Goal: Transaction & Acquisition: Download file/media

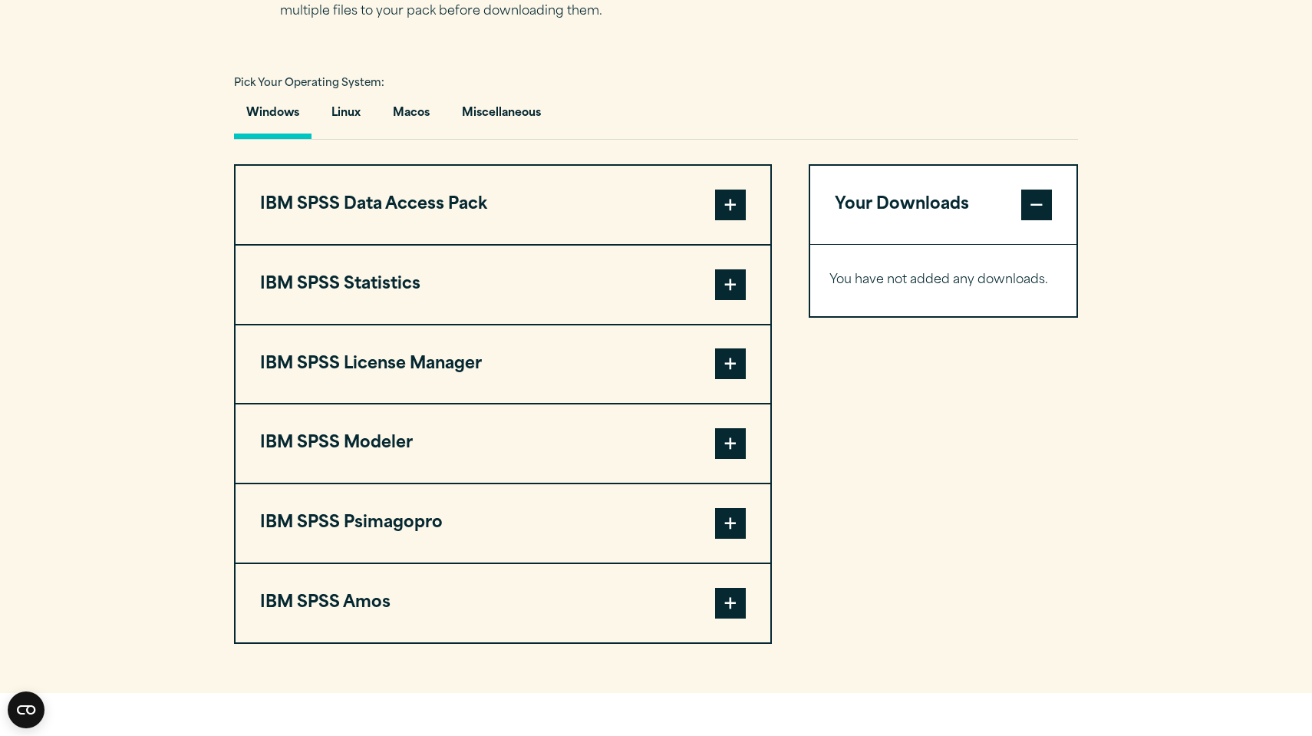
scroll to position [1081, 0]
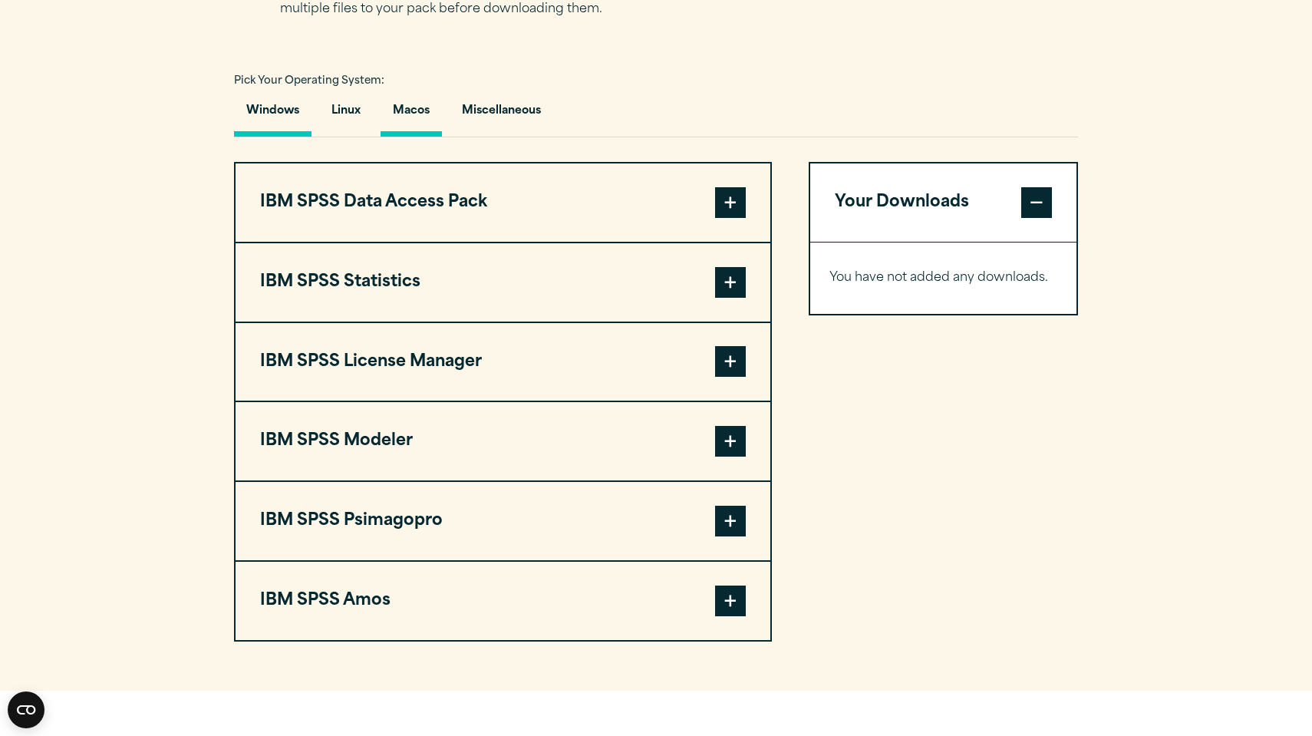
click at [412, 105] on button "Macos" at bounding box center [411, 115] width 61 height 44
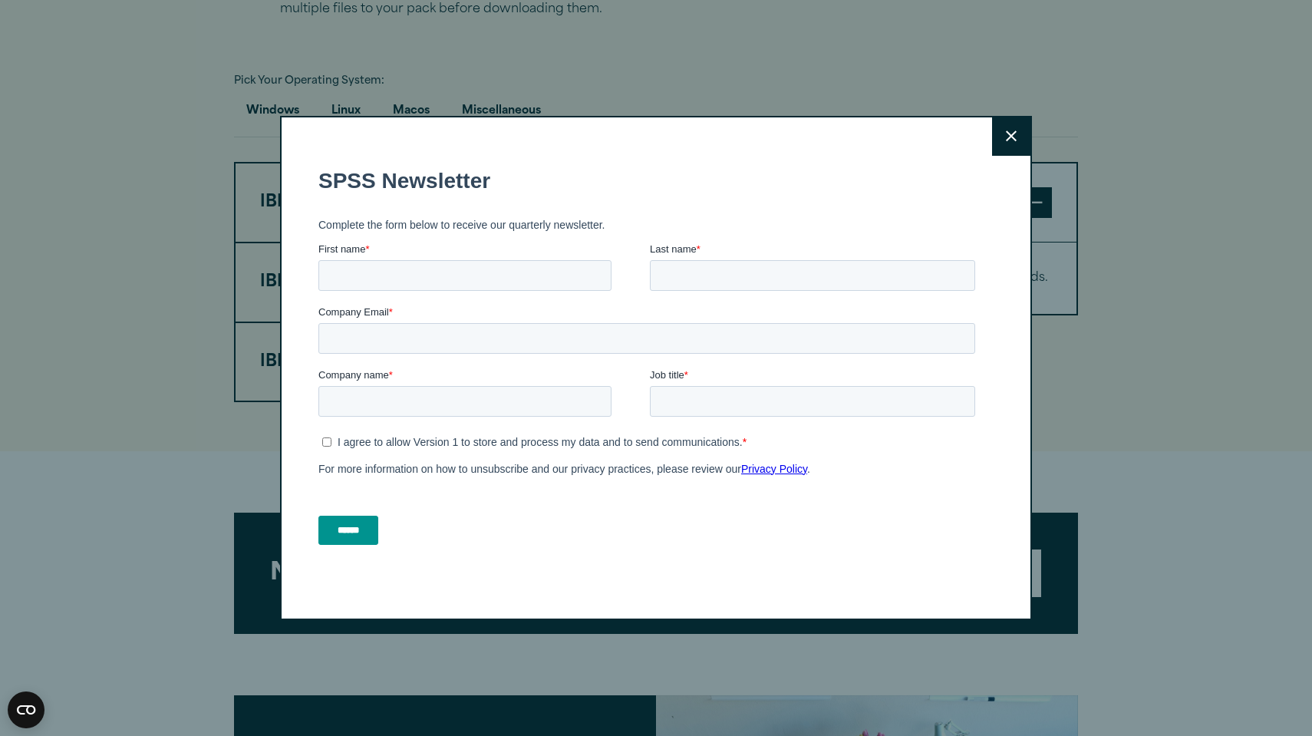
click at [1013, 139] on icon at bounding box center [1011, 136] width 11 height 12
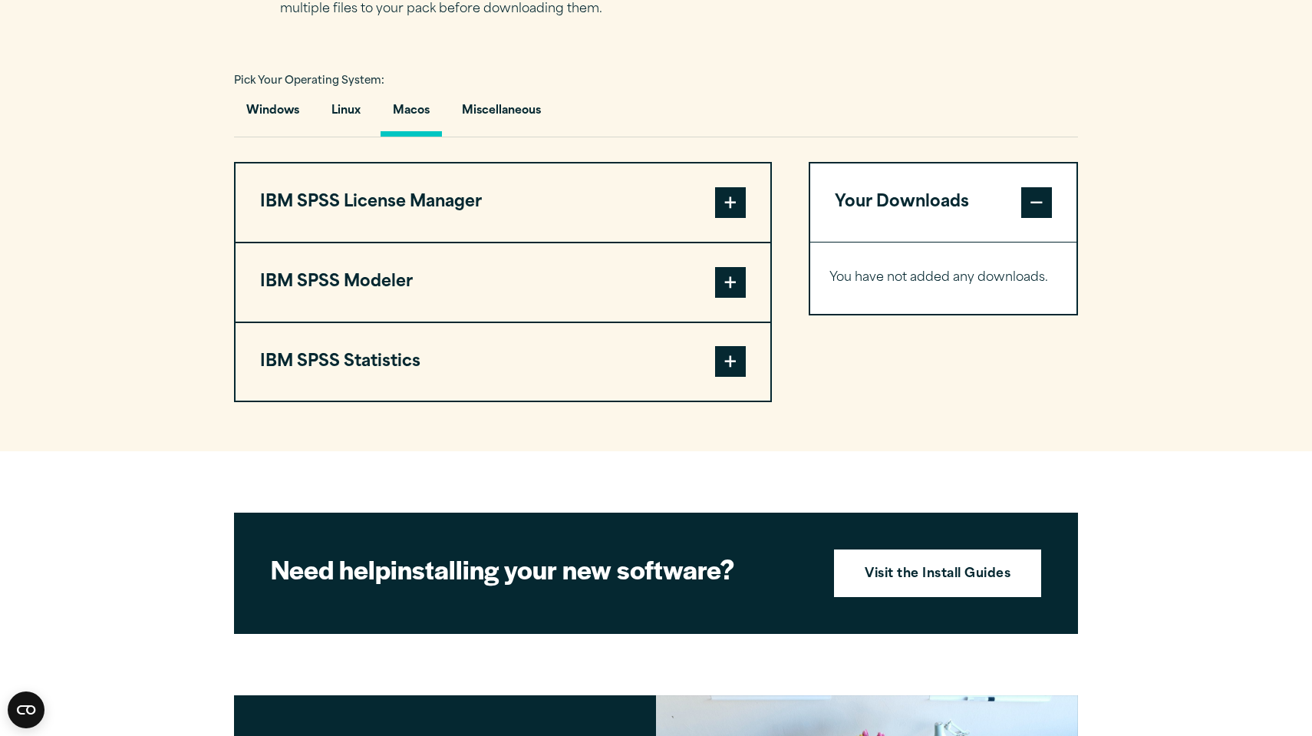
click at [733, 367] on span at bounding box center [730, 361] width 31 height 31
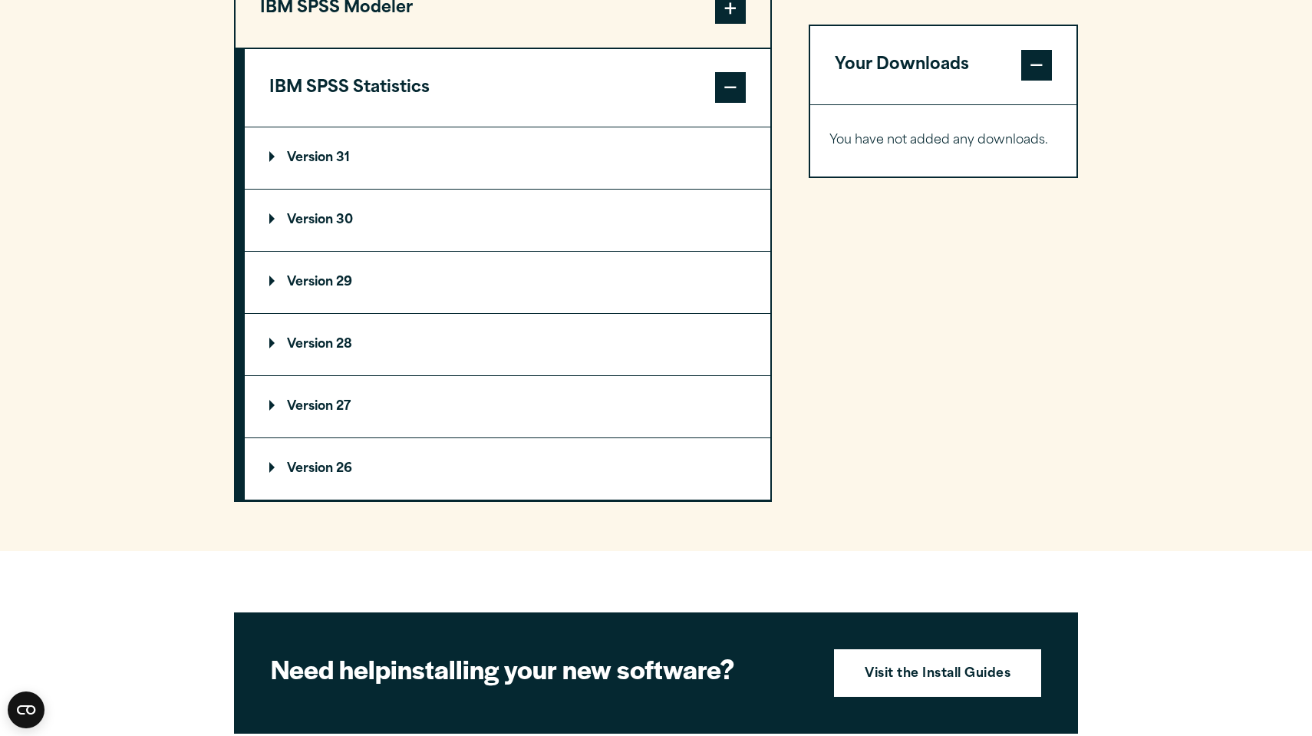
scroll to position [1341, 0]
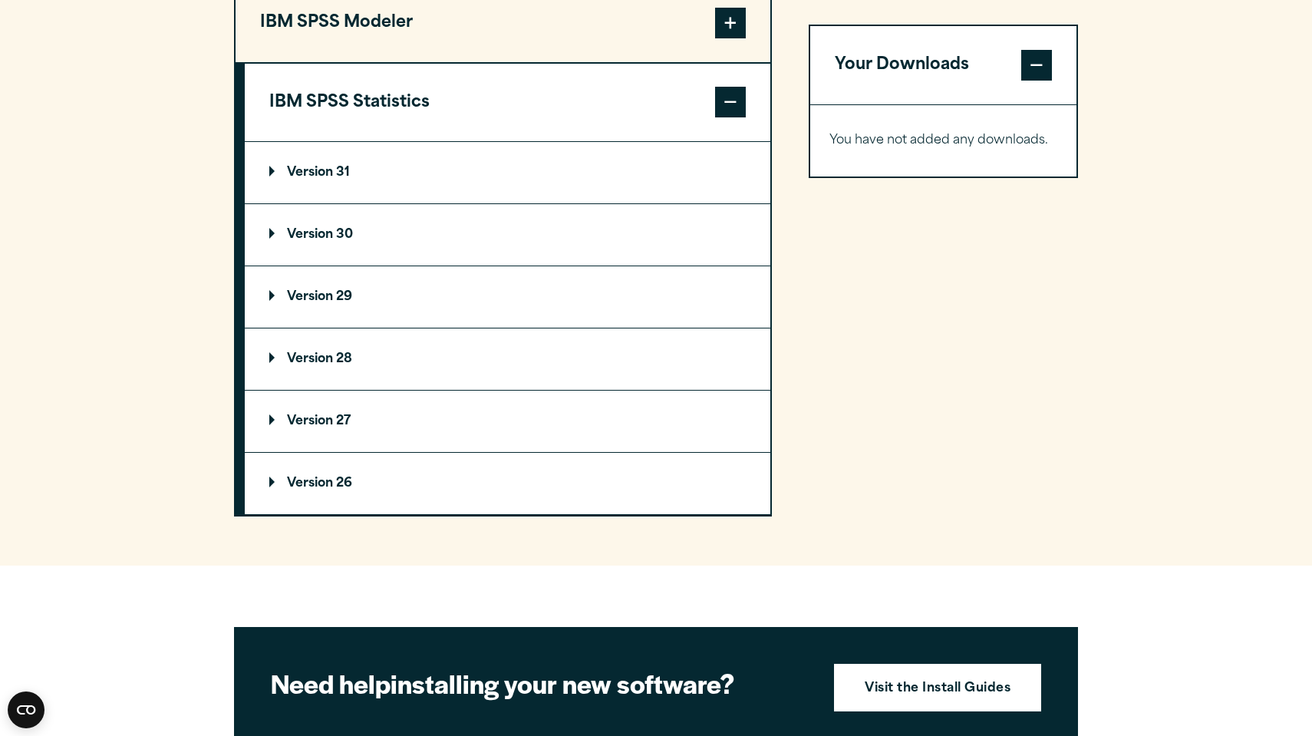
click at [309, 296] on p "Version 29" at bounding box center [310, 297] width 83 height 12
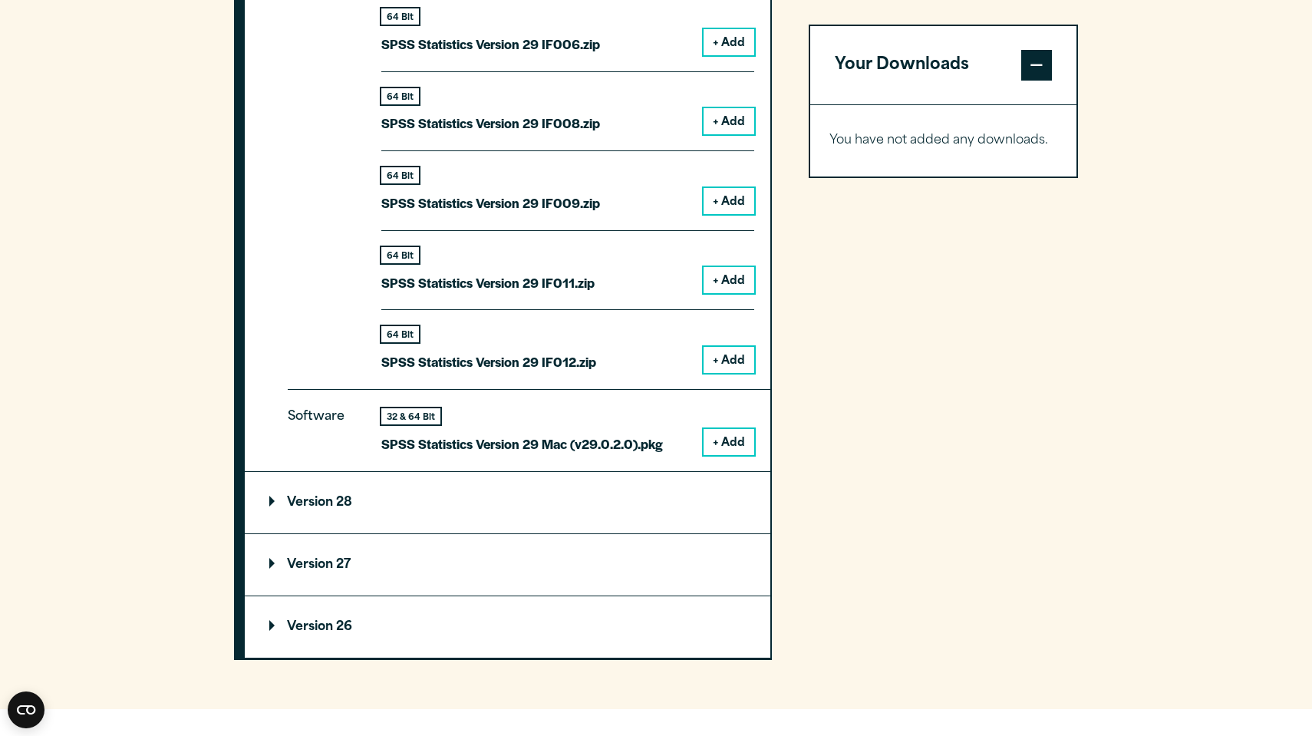
scroll to position [2091, 0]
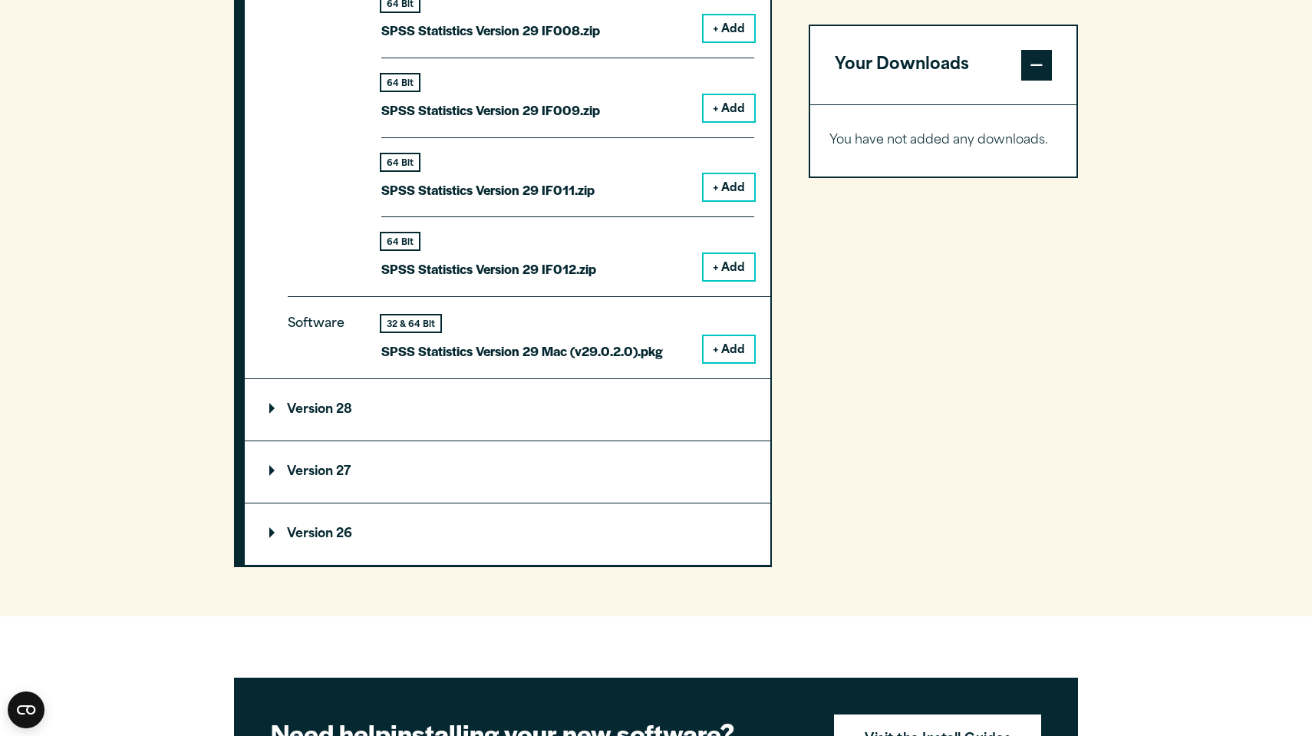
click at [720, 345] on button "+ Add" at bounding box center [729, 349] width 51 height 26
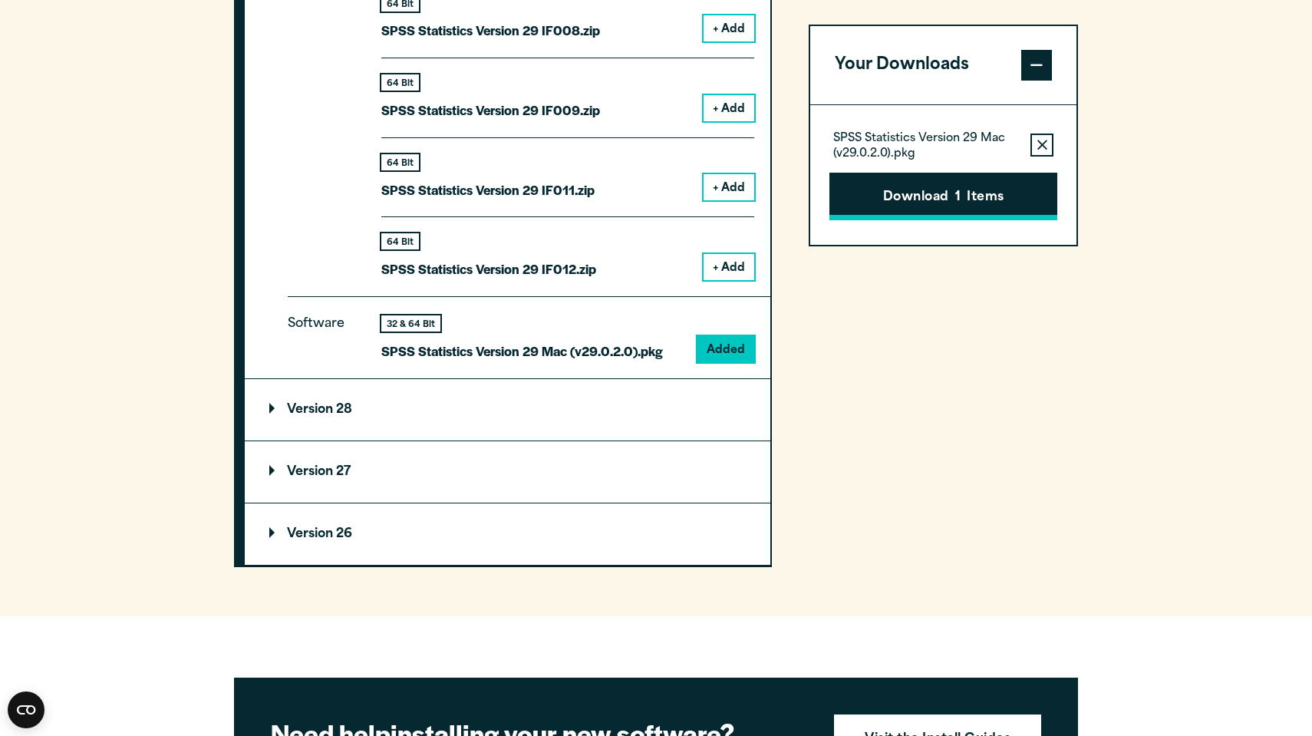
click at [926, 193] on button "Download 1 Items" at bounding box center [944, 197] width 228 height 48
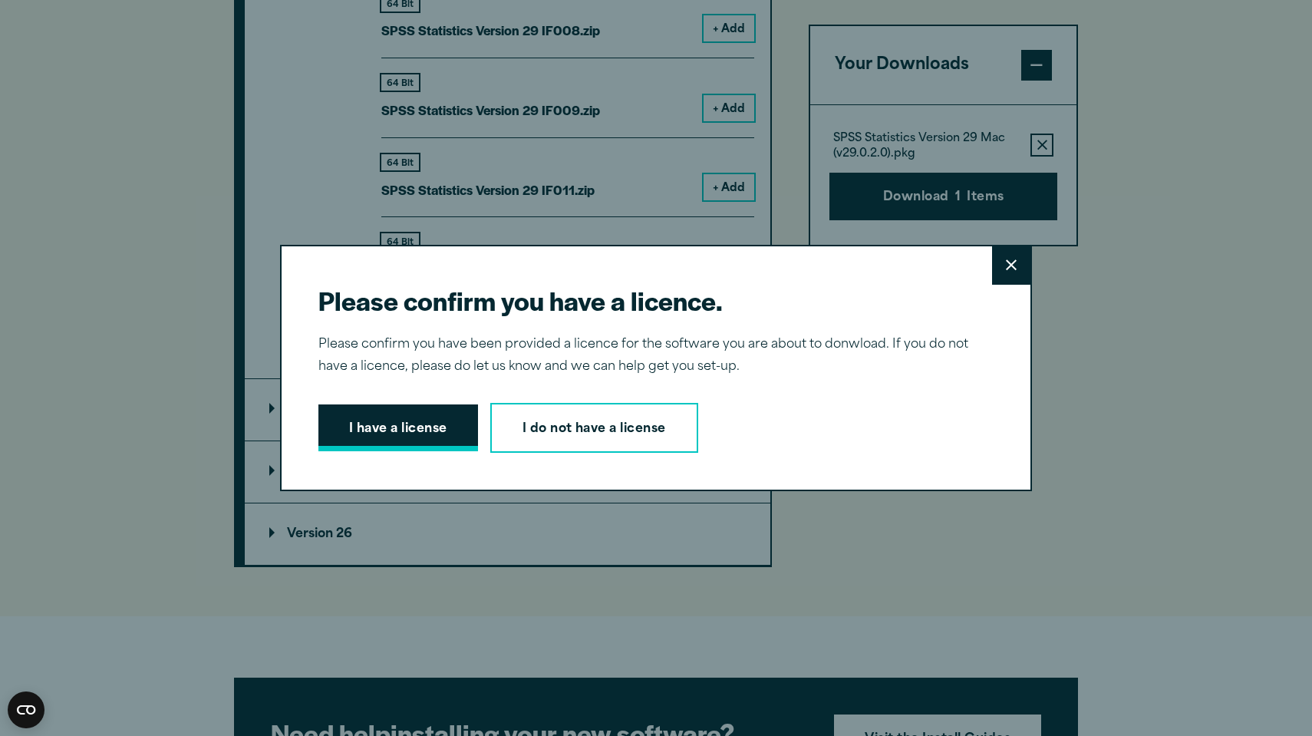
click at [406, 423] on button "I have a license" at bounding box center [399, 428] width 160 height 48
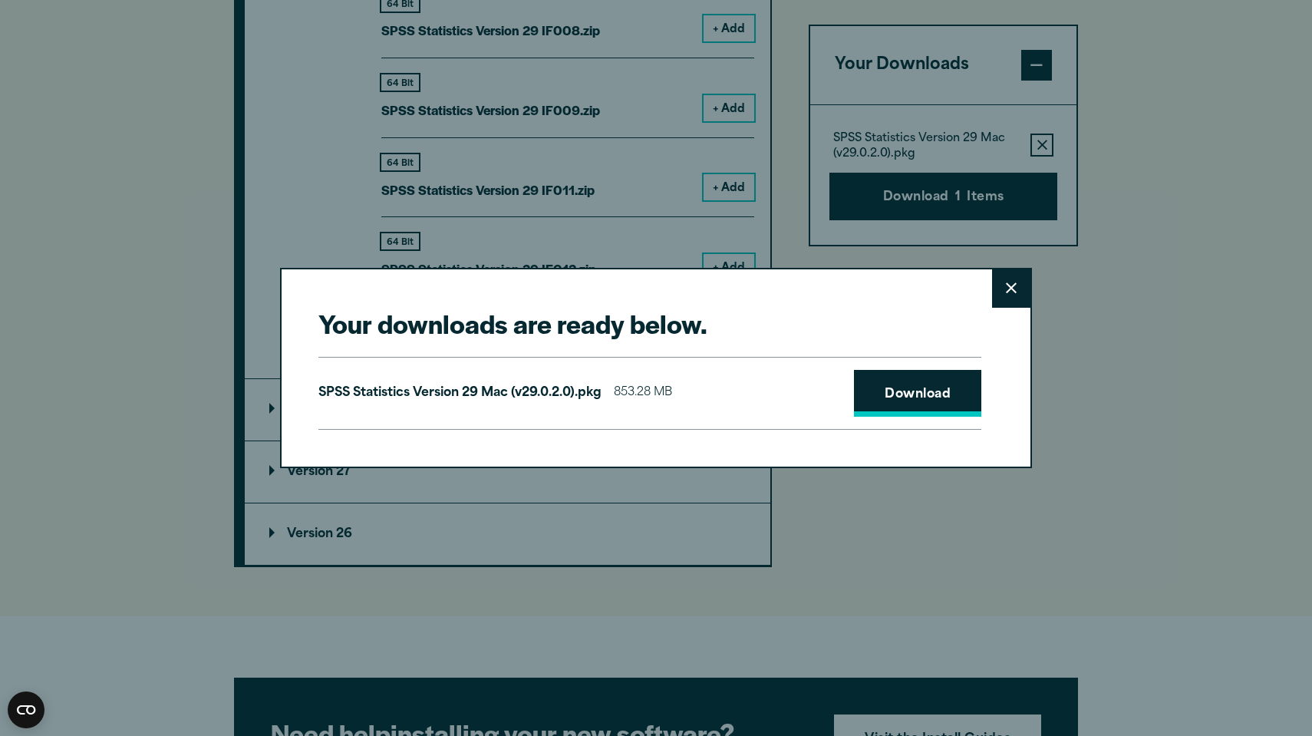
click at [952, 385] on link "Download" at bounding box center [917, 394] width 127 height 48
click at [1009, 282] on icon at bounding box center [1011, 288] width 11 height 12
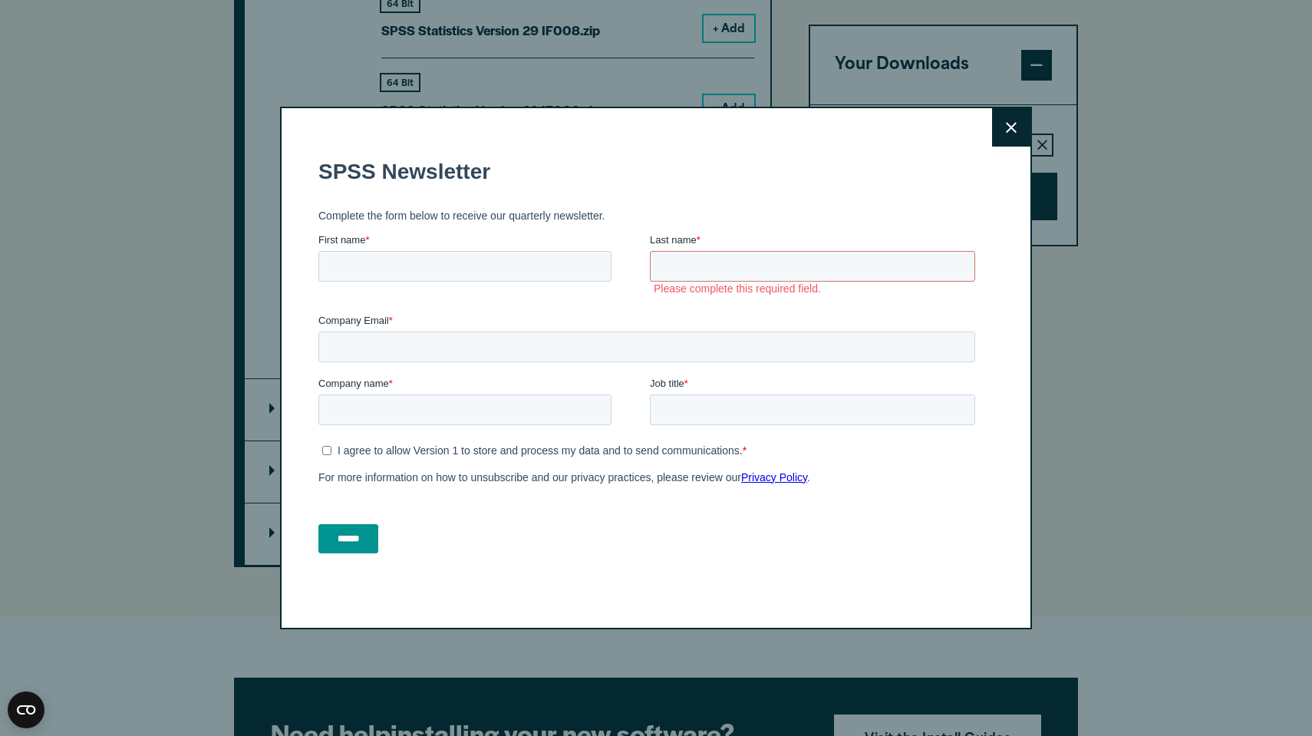
click at [996, 127] on button "Close" at bounding box center [1011, 127] width 38 height 38
